Goal: Task Accomplishment & Management: Manage account settings

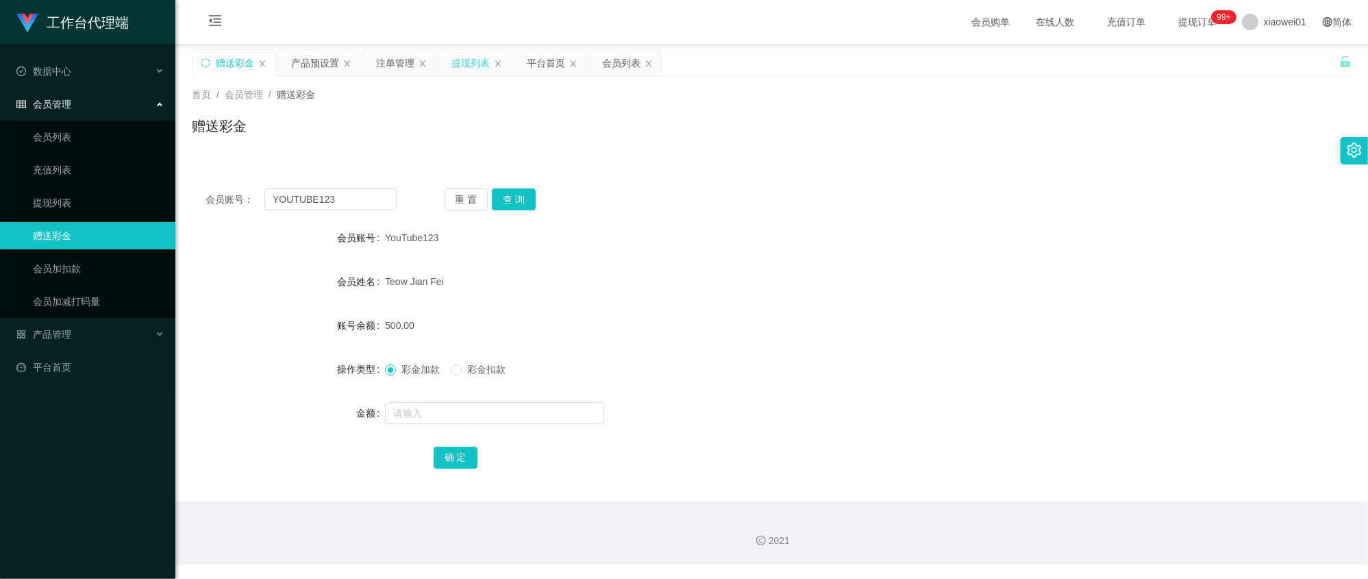
click at [461, 64] on div "提现列表" at bounding box center [470, 63] width 38 height 26
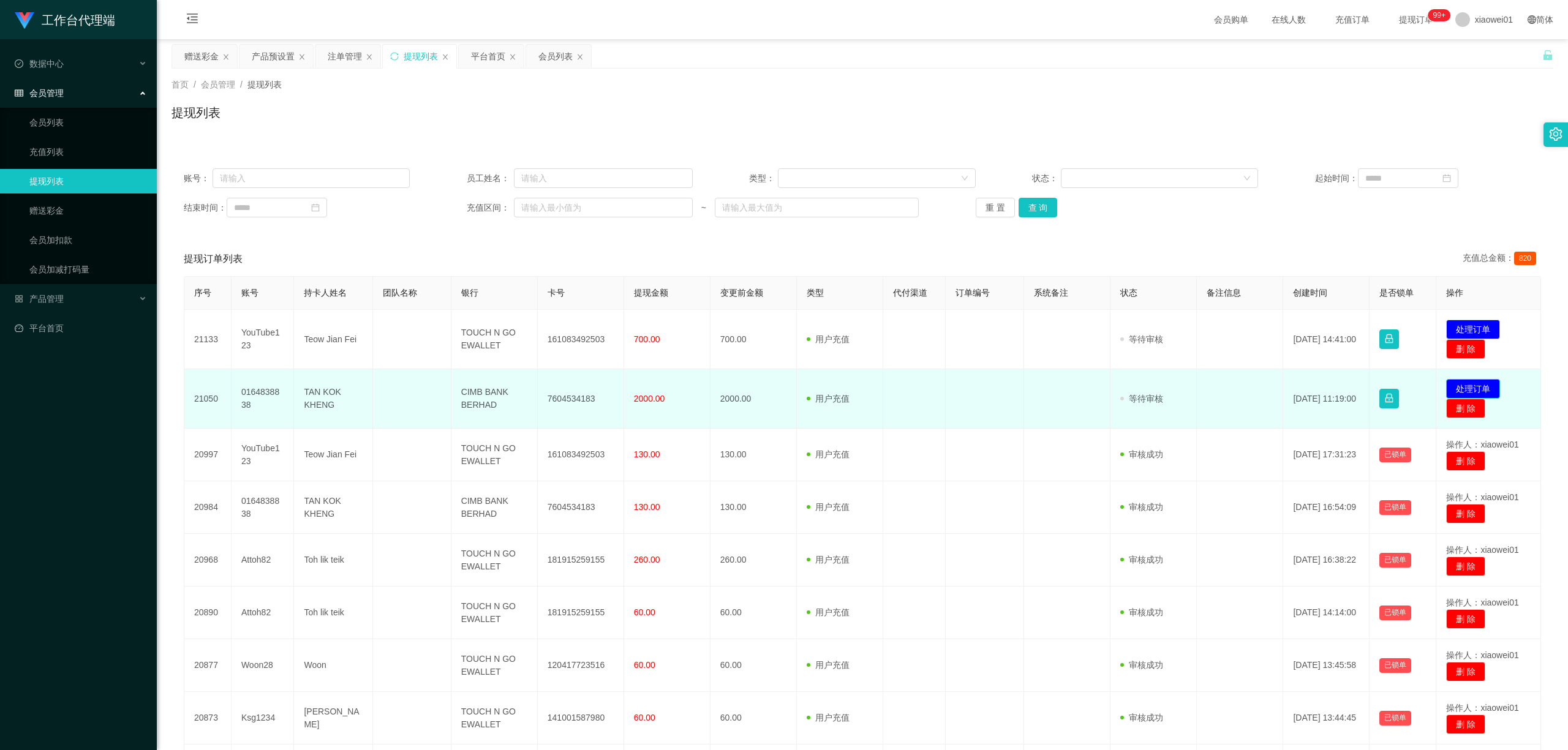
click at [1222, 386] on button "处理订单" at bounding box center [1473, 389] width 54 height 20
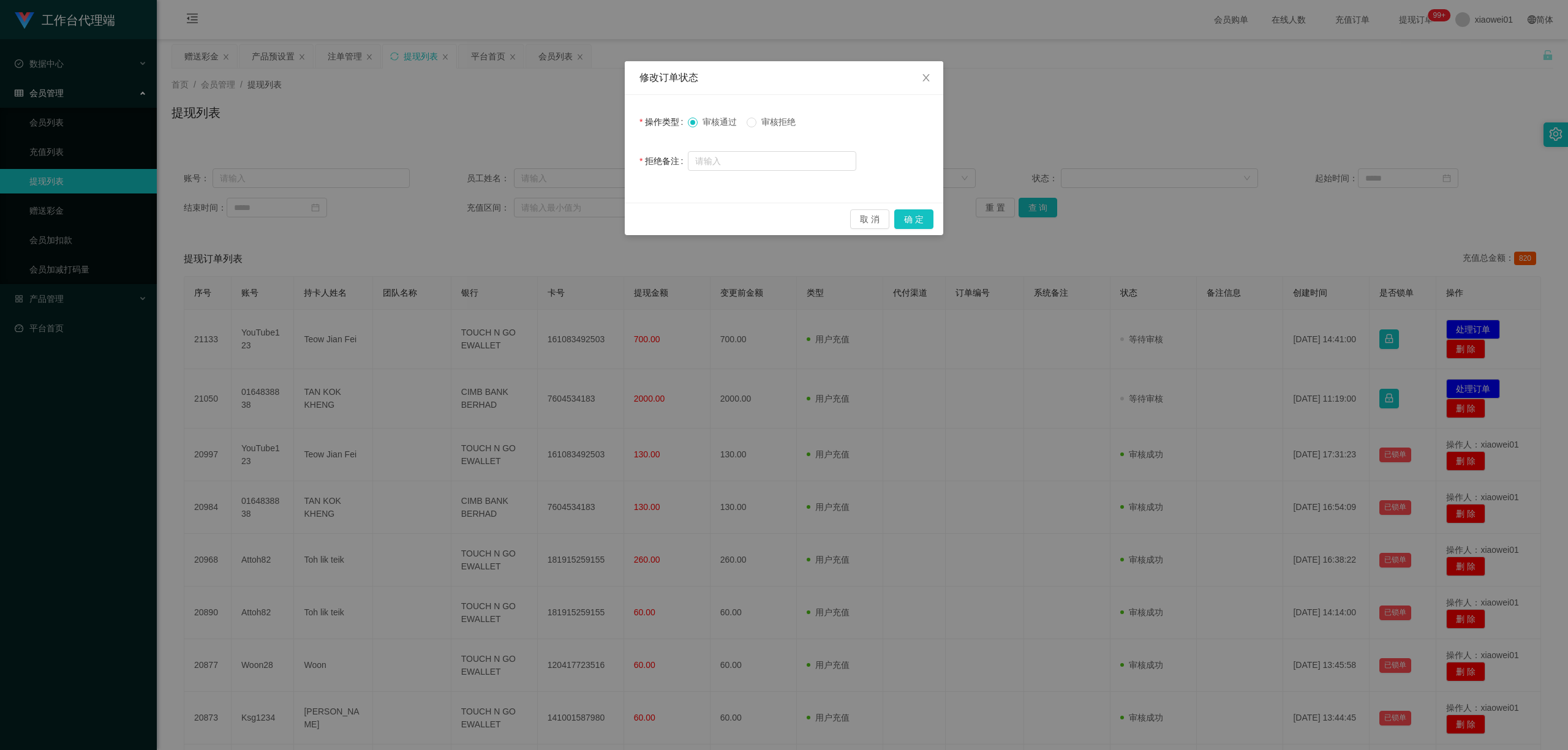
click at [1100, 178] on div "修改订单状态 操作类型 审核通过 审核拒绝 拒绝备注 取 消 确 定" at bounding box center [784, 375] width 1568 height 750
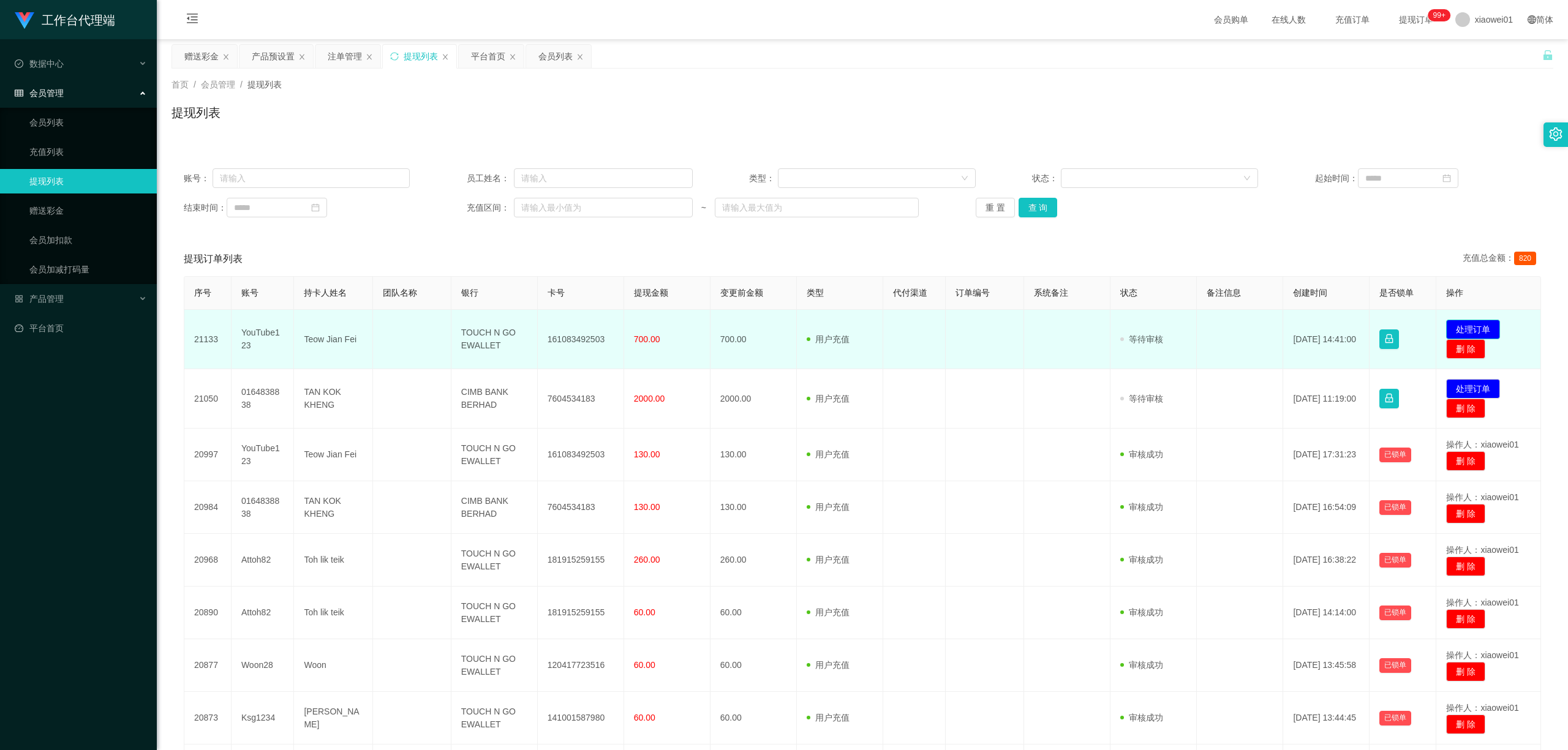
click at [1222, 322] on button "处理订单" at bounding box center [1473, 330] width 54 height 20
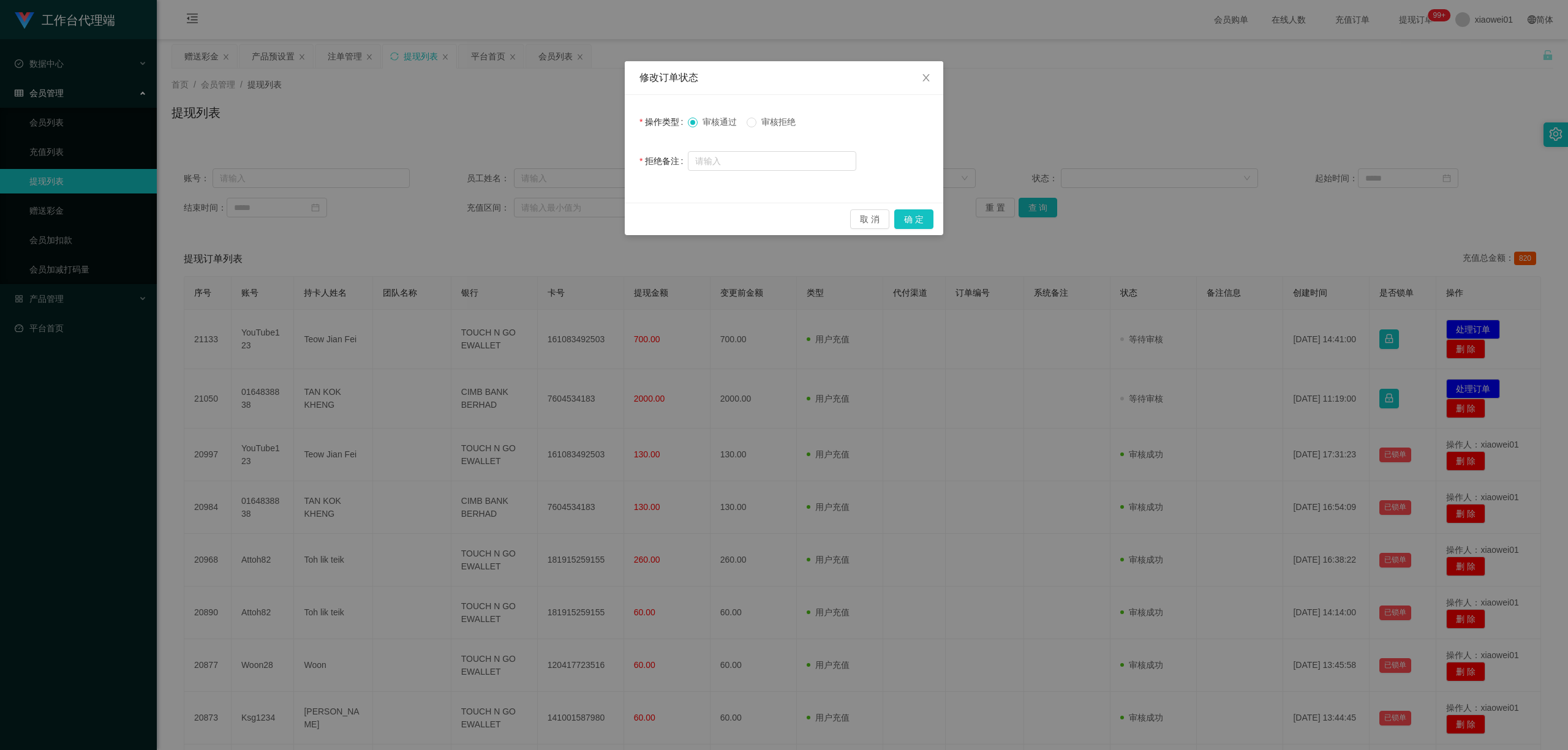
click at [765, 123] on span "审核拒绝" at bounding box center [778, 122] width 44 height 10
click at [915, 221] on button "确 定" at bounding box center [914, 219] width 39 height 20
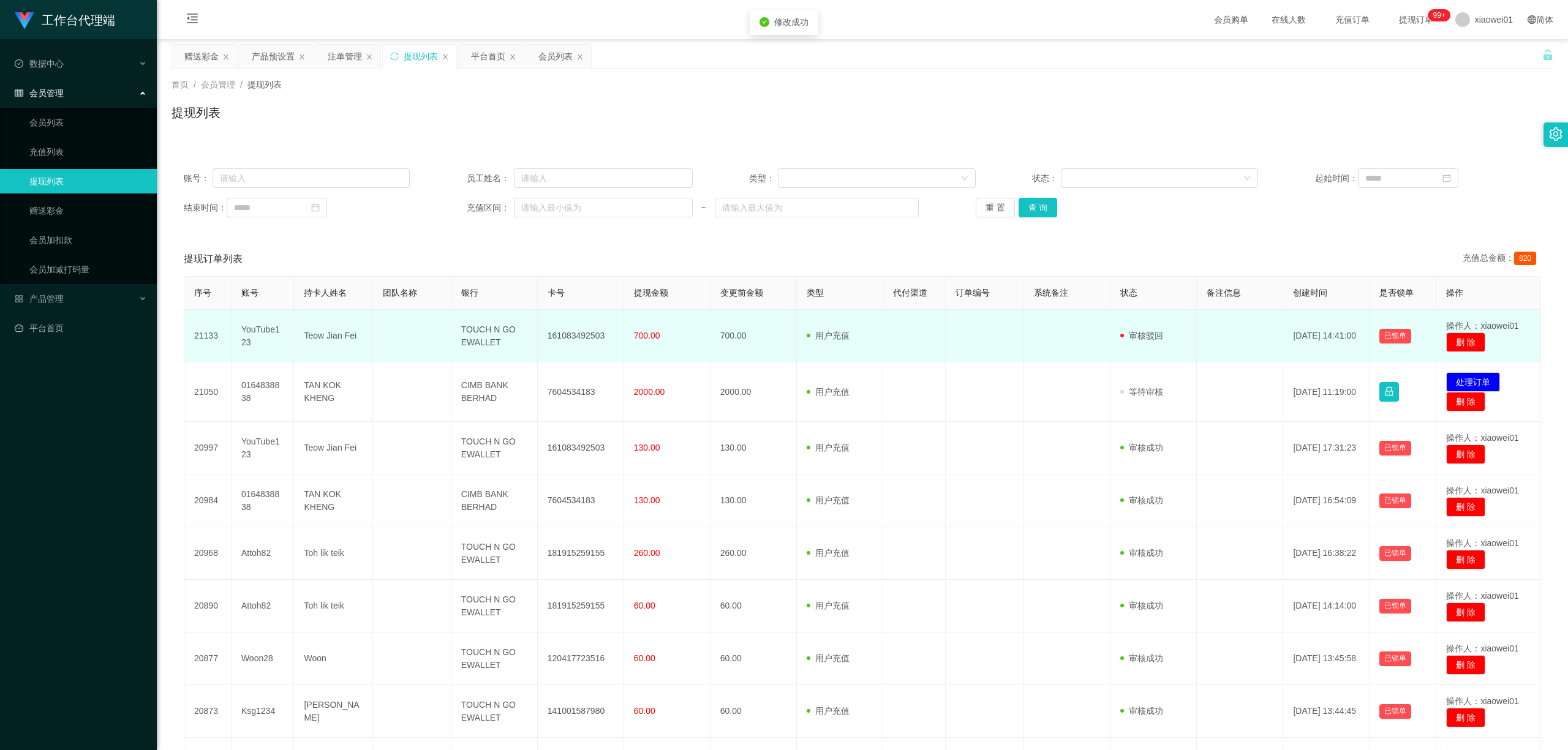
click at [244, 335] on td "YouTube123" at bounding box center [263, 336] width 63 height 53
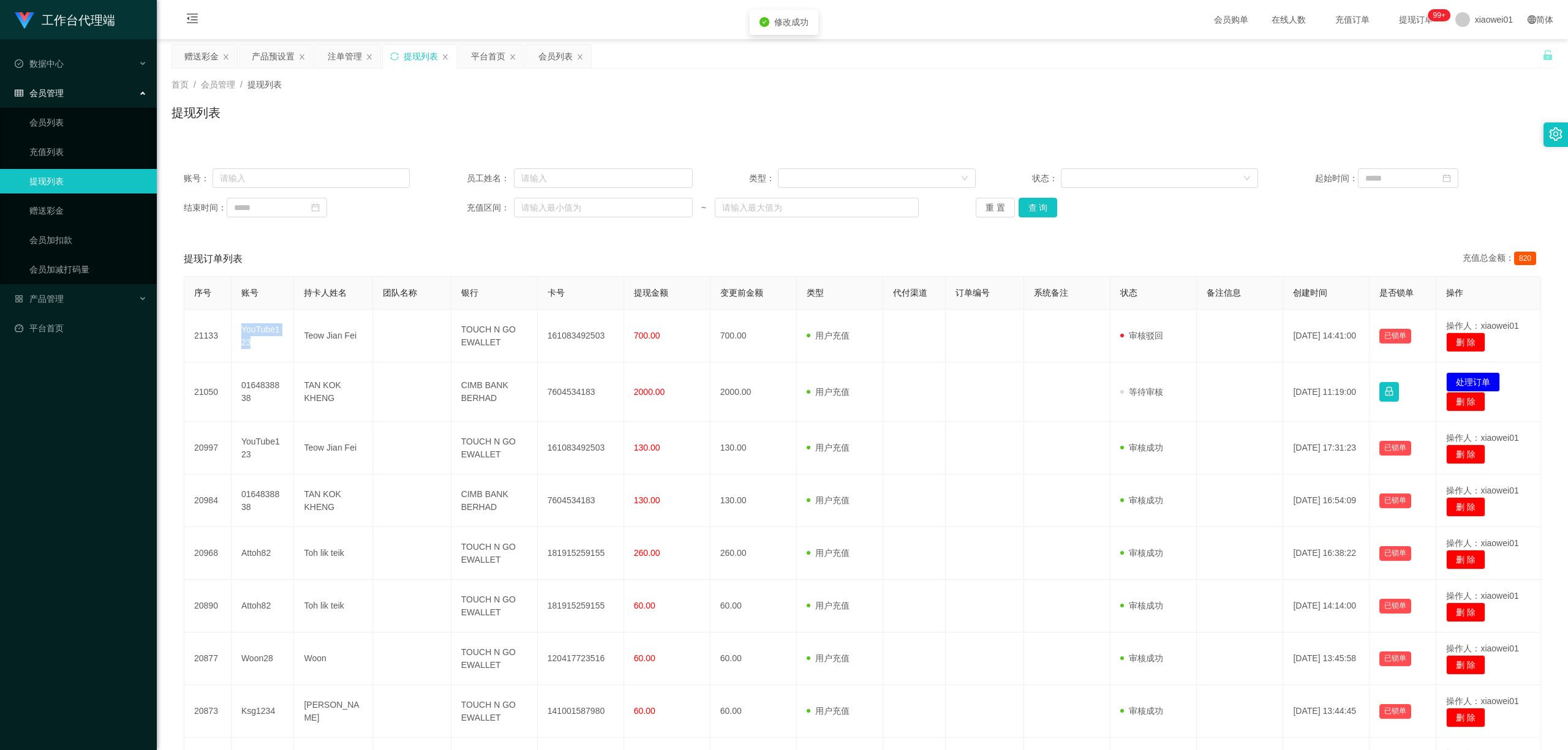
copy td "YouTube123"
